Goal: Task Accomplishment & Management: Manage account settings

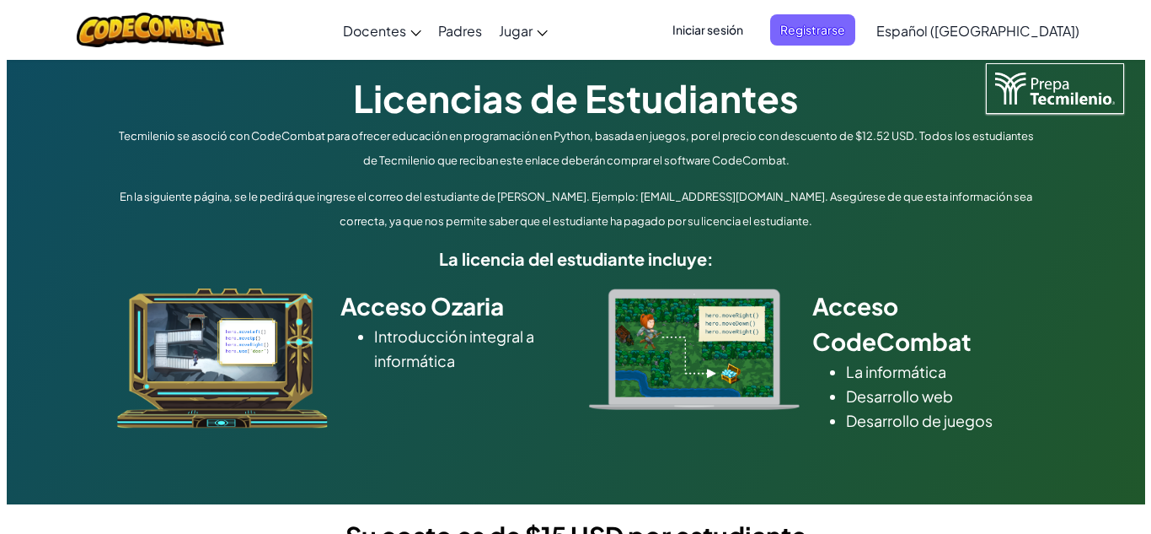
scroll to position [29, 0]
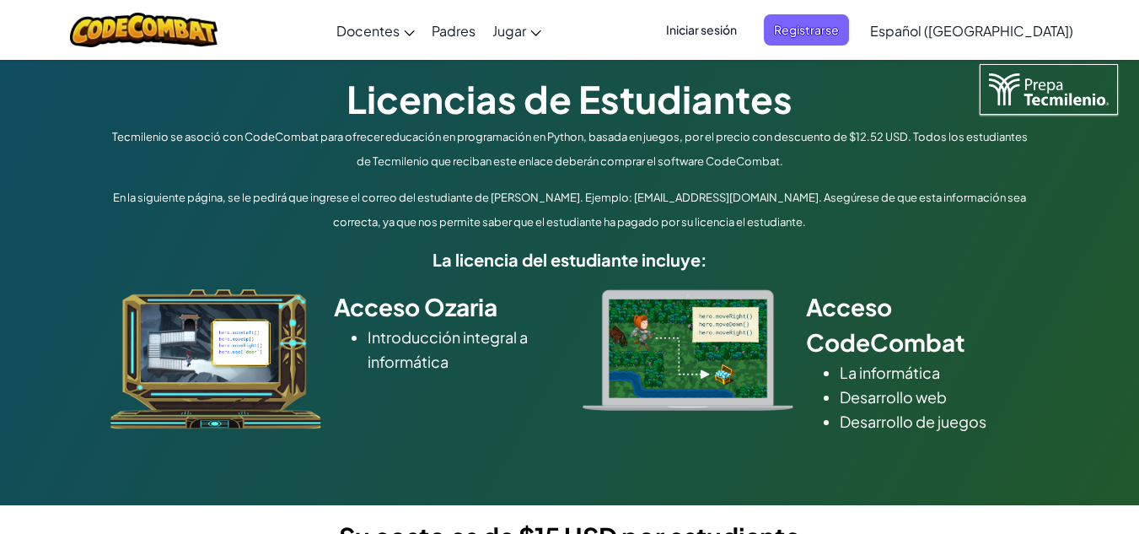
click at [747, 35] on span "Iniciar sesión" at bounding box center [701, 29] width 91 height 31
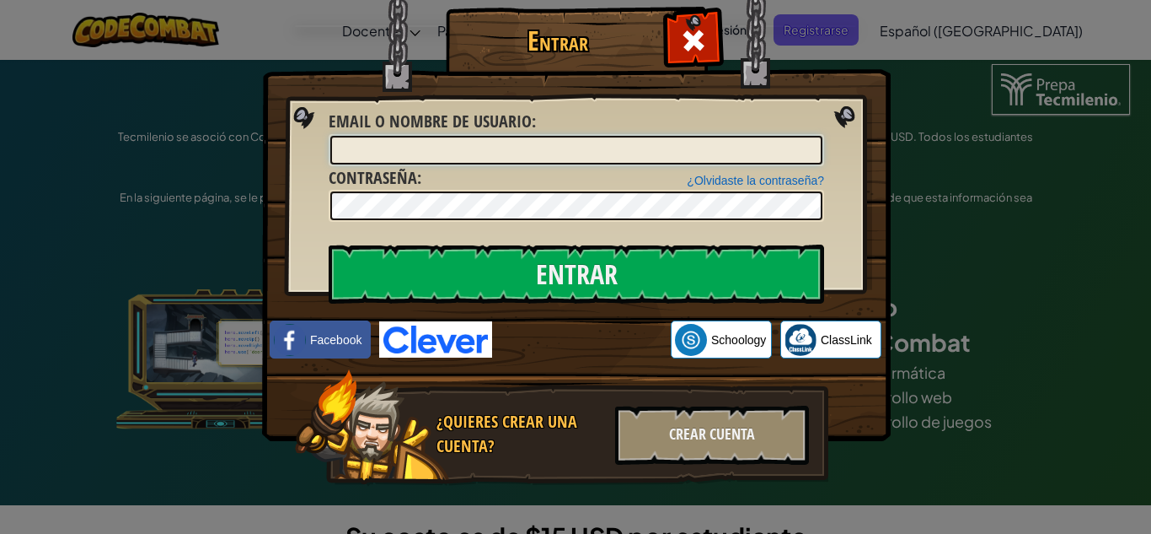
click at [636, 153] on input "Email o Nombre de usuario :" at bounding box center [576, 150] width 492 height 29
click at [528, 151] on input "Email o Nombre de usuario :" at bounding box center [576, 150] width 492 height 29
click at [531, 181] on div "¿Olvidaste la contraseña? Contraseña :" at bounding box center [577, 194] width 496 height 56
click at [410, 143] on input "Email o Nombre de usuario :" at bounding box center [576, 150] width 492 height 29
type input "a"
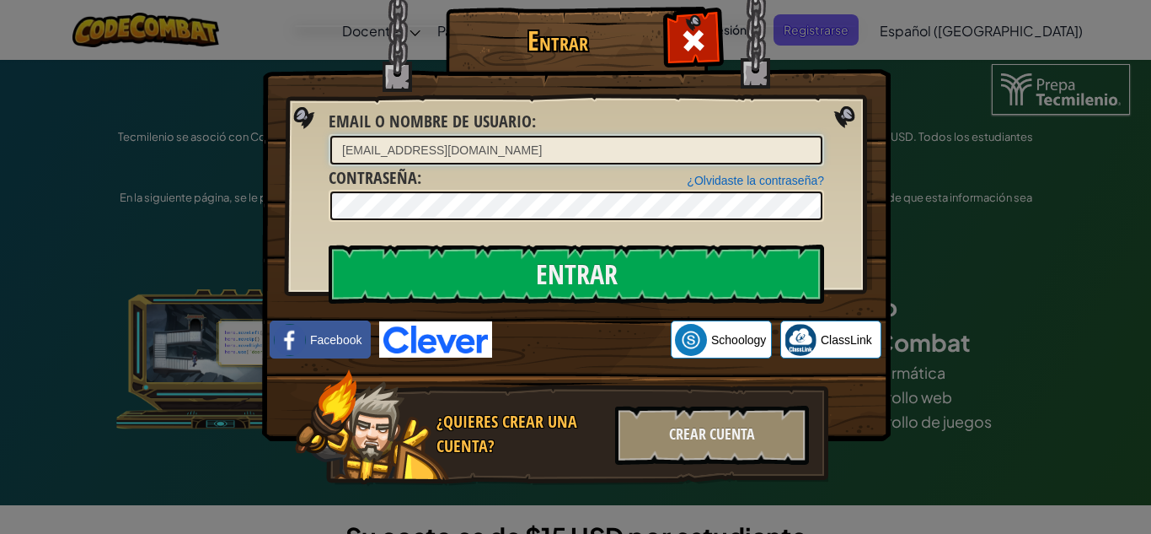
type input "[EMAIL_ADDRESS][DOMAIN_NAME]"
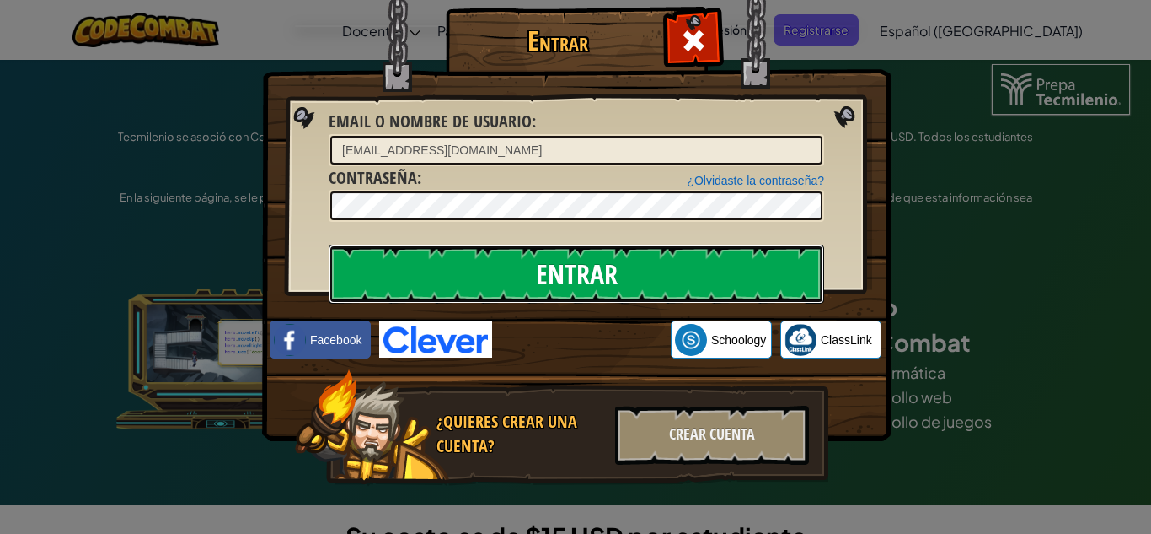
click at [464, 269] on input "Entrar" at bounding box center [577, 273] width 496 height 59
